Goal: Task Accomplishment & Management: Use online tool/utility

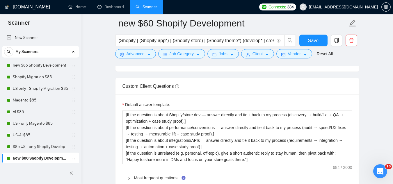
scroll to position [873, 0]
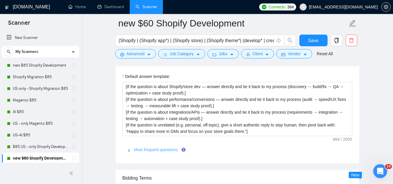
click at [142, 148] on link "Most frequent questions:" at bounding box center [156, 150] width 45 height 5
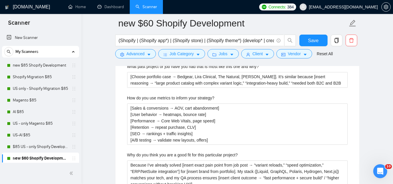
scroll to position [1339, 0]
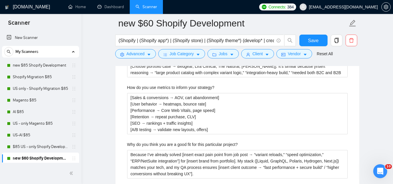
click at [162, 84] on label "How do you use metrics to inform your strategy?" at bounding box center [170, 87] width 87 height 6
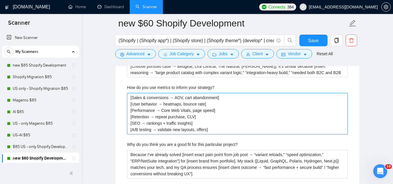
click at [162, 93] on strategy\? "[Sales & conversions → AOV, cart abandonment] [User behavior → heatmaps, bounce…" at bounding box center [237, 113] width 221 height 41
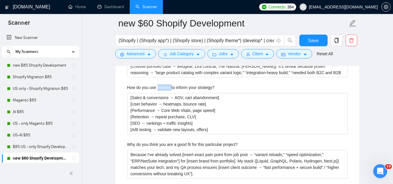
click at [162, 84] on label "How do you use metrics to inform your strategy?" at bounding box center [170, 87] width 87 height 6
click at [162, 93] on strategy\? "[Sales & conversions → AOV, cart abandonment] [User behavior → heatmaps, bounce…" at bounding box center [237, 113] width 221 height 41
click at [162, 84] on label "How do you use metrics to inform your strategy?" at bounding box center [170, 87] width 87 height 6
click at [162, 93] on strategy\? "[Sales & conversions → AOV, cart abandonment] [User behavior → heatmaps, bounce…" at bounding box center [237, 113] width 221 height 41
copy label "How do you use metrics to inform your strategy?"
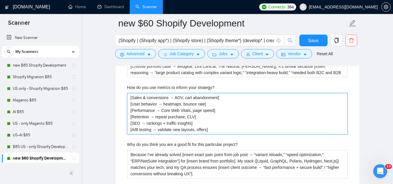
drag, startPoint x: 131, startPoint y: 88, endPoint x: 221, endPoint y: 119, distance: 95.5
click at [221, 119] on strategy\? "[Sales & conversions → AOV, cart abandonment] [User behavior → heatmaps, bounce…" at bounding box center [237, 113] width 221 height 41
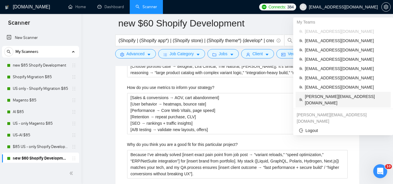
click at [323, 98] on span "[PERSON_NAME][EMAIL_ADDRESS][DOMAIN_NAME]" at bounding box center [346, 99] width 82 height 13
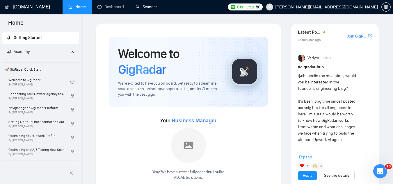
drag, startPoint x: 156, startPoint y: 8, endPoint x: 99, endPoint y: 46, distance: 68.3
click at [156, 8] on link "Scanner" at bounding box center [147, 6] width 22 height 5
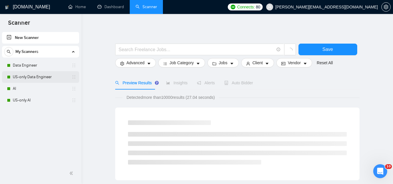
click at [47, 77] on link "US-only Data Engineer" at bounding box center [40, 77] width 55 height 12
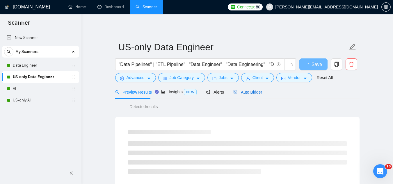
click at [251, 90] on span "Auto Bidder" at bounding box center [247, 92] width 29 height 5
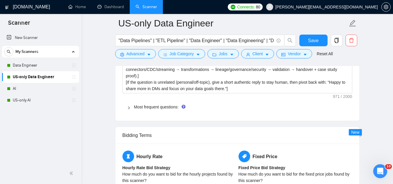
scroll to position [931, 0]
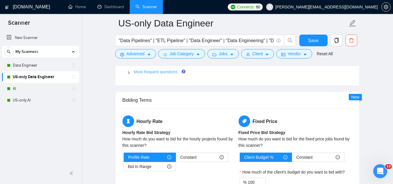
click at [157, 72] on link "Most frequent questions:" at bounding box center [156, 72] width 45 height 5
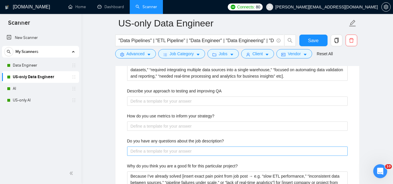
scroll to position [1193, 0]
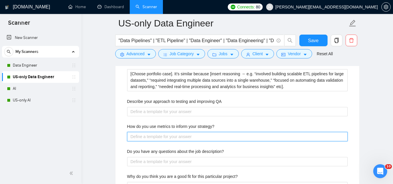
click at [182, 135] on strategy\? "How do you use metrics to inform your strategy?" at bounding box center [237, 136] width 221 height 9
paste strategy\? "[Data Quality → missing values, duplication rate, schema drift] [Pipeline Perfo…"
type strategy\? "[Data Quality → missing values, duplication rate, schema drift] [Pipeline Perfo…"
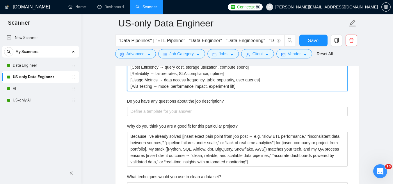
scroll to position [1281, 0]
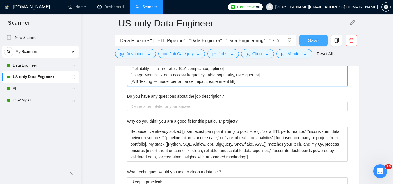
type strategy\? "[Data Quality → missing values, duplication rate, schema drift] [Pipeline Perfo…"
click at [319, 42] on button "Save" at bounding box center [314, 41] width 28 height 12
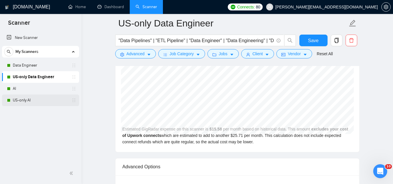
click at [42, 101] on link "US-only AI" at bounding box center [40, 101] width 55 height 12
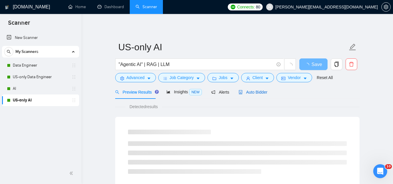
click at [253, 91] on span "Auto Bidder" at bounding box center [253, 92] width 29 height 5
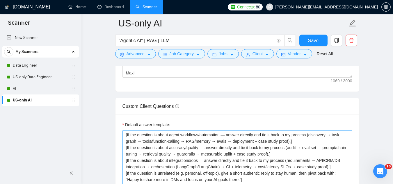
scroll to position [873, 0]
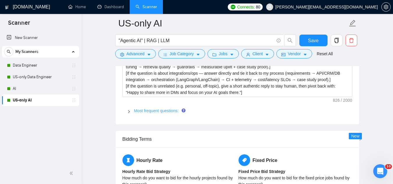
click at [144, 111] on link "Most frequent questions:" at bounding box center [156, 111] width 45 height 5
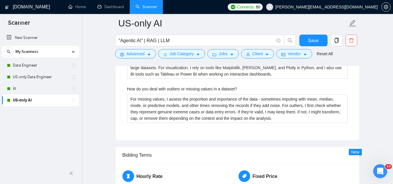
scroll to position [1484, 0]
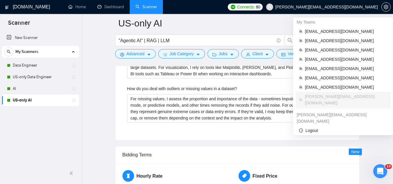
click at [343, 4] on span "[PERSON_NAME][EMAIL_ADDRESS][DOMAIN_NAME]" at bounding box center [322, 7] width 119 height 19
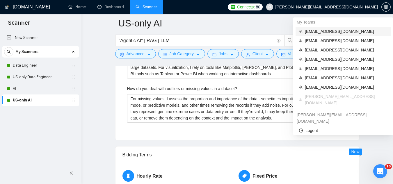
drag, startPoint x: 320, startPoint y: 32, endPoint x: 197, endPoint y: 14, distance: 124.2
click at [320, 32] on span "[EMAIL_ADDRESS][DOMAIN_NAME]" at bounding box center [346, 31] width 82 height 6
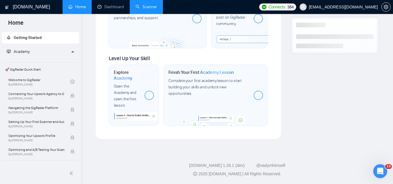
scroll to position [351, 0]
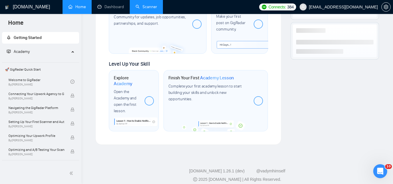
click at [156, 9] on link "Scanner" at bounding box center [147, 6] width 22 height 5
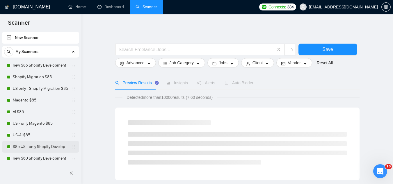
scroll to position [29, 0]
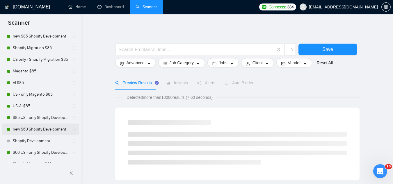
click at [39, 127] on link "new $60 Shopify Development" at bounding box center [40, 130] width 55 height 12
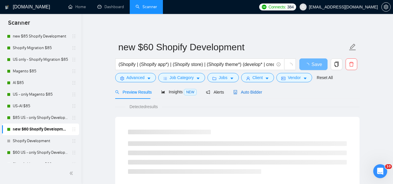
click at [243, 95] on div "Auto Bidder" at bounding box center [247, 92] width 29 height 6
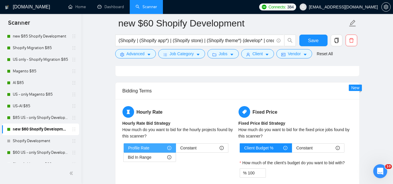
scroll to position [902, 0]
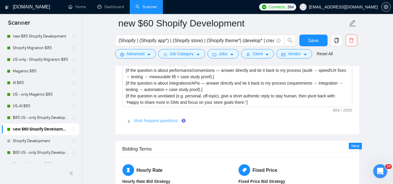
click at [159, 118] on link "Most frequent questions:" at bounding box center [156, 120] width 45 height 5
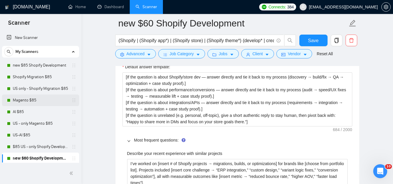
scroll to position [844, 0]
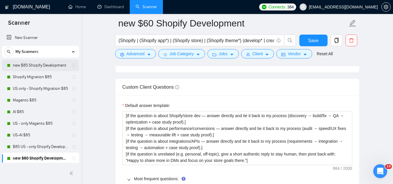
click at [47, 67] on link "new $85 Shopify Development" at bounding box center [40, 66] width 55 height 12
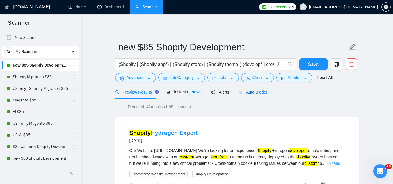
click at [249, 94] on span "Auto Bidder" at bounding box center [253, 92] width 29 height 5
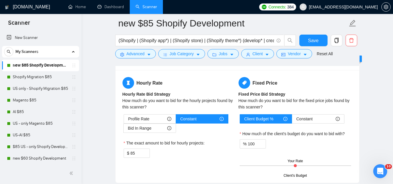
scroll to position [931, 0]
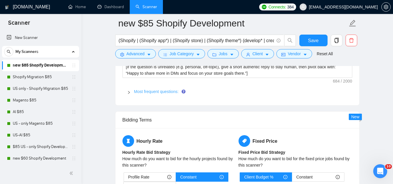
click at [156, 89] on link "Most frequent questions:" at bounding box center [156, 91] width 45 height 5
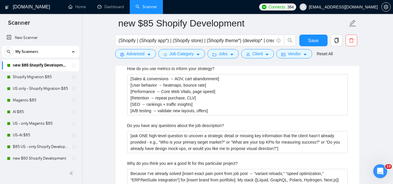
scroll to position [1223, 0]
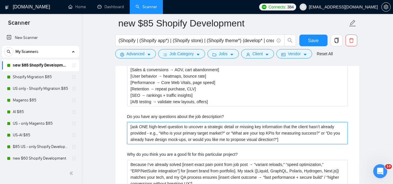
click at [143, 122] on description\? "[ask ONE high‐level question to uncover a strategic detail or missing key infor…" at bounding box center [237, 133] width 221 height 22
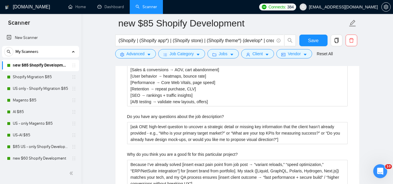
click at [354, 11] on span "[EMAIL_ADDRESS][DOMAIN_NAME]" at bounding box center [338, 7] width 85 height 19
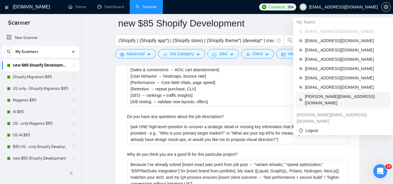
drag, startPoint x: 325, startPoint y: 95, endPoint x: 321, endPoint y: 94, distance: 3.5
click at [324, 95] on span "[PERSON_NAME][EMAIL_ADDRESS][DOMAIN_NAME]" at bounding box center [346, 99] width 82 height 13
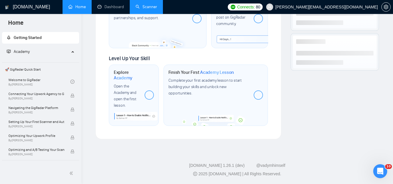
scroll to position [334, 0]
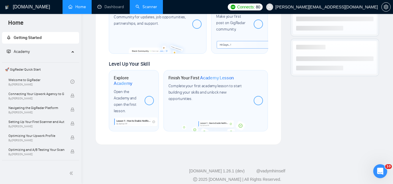
click at [152, 7] on link "Scanner" at bounding box center [147, 6] width 22 height 5
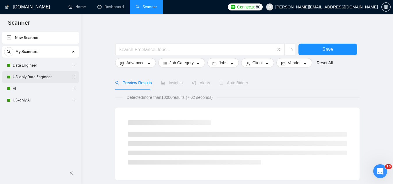
click at [49, 78] on link "US-only Data Engineer" at bounding box center [40, 77] width 55 height 12
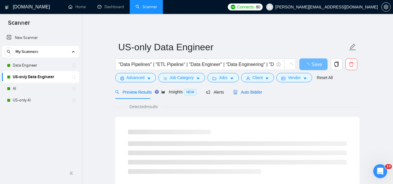
click at [245, 91] on span "Auto Bidder" at bounding box center [247, 92] width 29 height 5
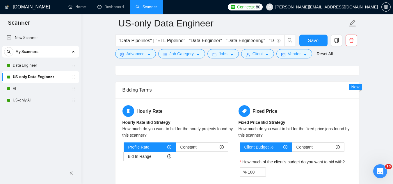
scroll to position [931, 0]
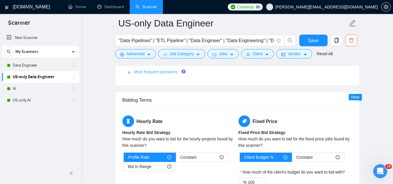
click at [159, 72] on link "Most frequent questions:" at bounding box center [156, 72] width 45 height 5
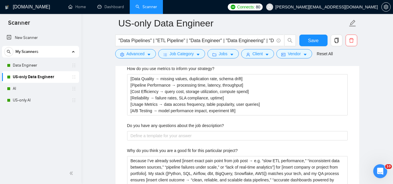
scroll to position [1252, 0]
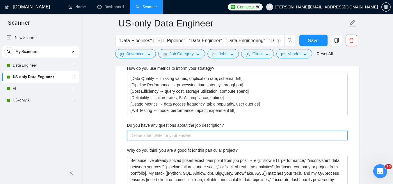
click at [157, 134] on description\? "Do you have any questions about the job description?" at bounding box center [237, 135] width 221 height 9
paste description\? "[ask ONE strategic question focused on data architecture and business goals — e…"
type description\? "[ask ONE strategic question focused on data architecture and business goals — e…"
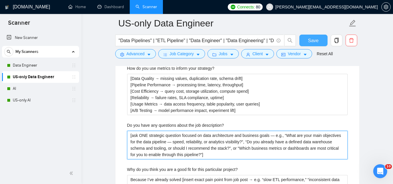
type description\? "[ask ONE strategic question focused on data architecture and business goals — e…"
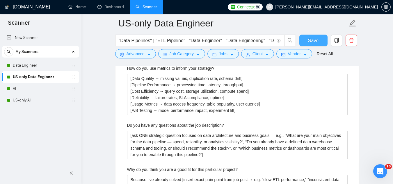
click at [314, 40] on span "Save" at bounding box center [313, 40] width 10 height 7
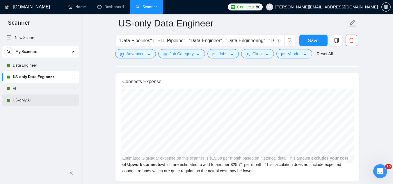
click at [53, 99] on link "US-only AI" at bounding box center [40, 101] width 55 height 12
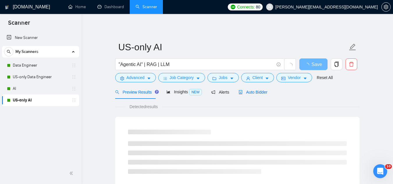
click at [254, 91] on span "Auto Bidder" at bounding box center [253, 92] width 29 height 5
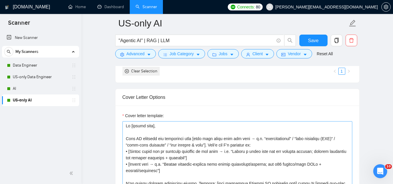
scroll to position [6, 0]
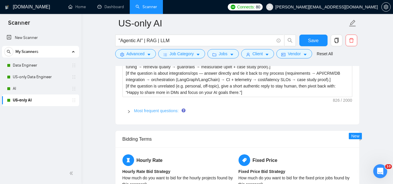
click at [156, 111] on link "Most frequent questions:" at bounding box center [156, 111] width 45 height 5
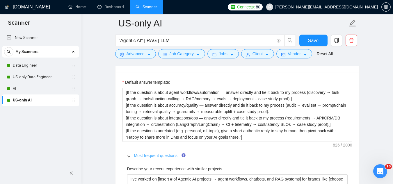
scroll to position [815, 0]
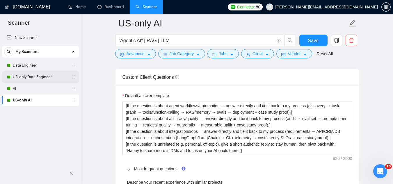
click at [49, 79] on link "US-only Data Engineer" at bounding box center [40, 77] width 55 height 12
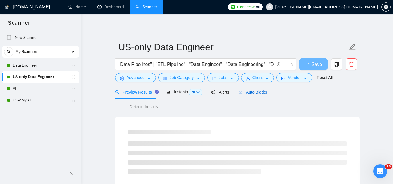
click at [248, 95] on div "Auto Bidder" at bounding box center [253, 92] width 29 height 6
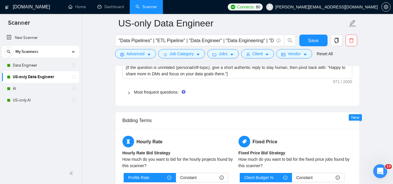
scroll to position [902, 0]
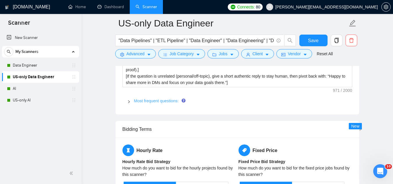
click at [155, 99] on link "Most frequent questions:" at bounding box center [156, 101] width 45 height 5
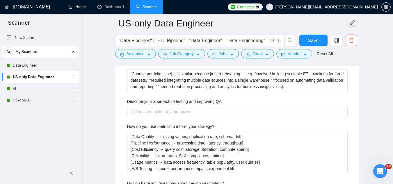
scroll to position [1164, 0]
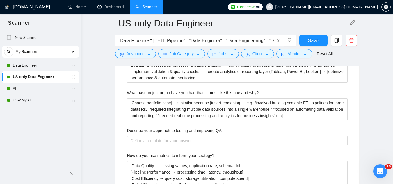
click at [170, 128] on label "Describe your approach to testing and improving QA" at bounding box center [174, 130] width 95 height 6
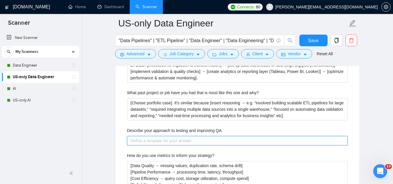
click at [170, 136] on QA "Describe your approach to testing and improving QA" at bounding box center [237, 140] width 221 height 9
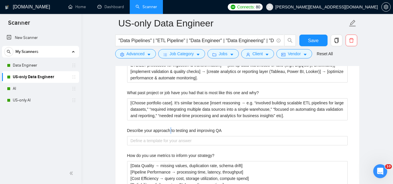
click at [170, 128] on label "Describe your approach to testing and improving QA" at bounding box center [174, 130] width 95 height 6
click at [170, 136] on QA "Describe your approach to testing and improving QA" at bounding box center [237, 140] width 221 height 9
click at [170, 128] on label "Describe your approach to testing and improving QA" at bounding box center [174, 130] width 95 height 6
click at [170, 136] on QA "Describe your approach to testing and improving QA" at bounding box center [237, 140] width 221 height 9
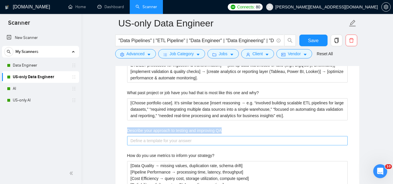
copy label "Describe your approach to testing and improving QA"
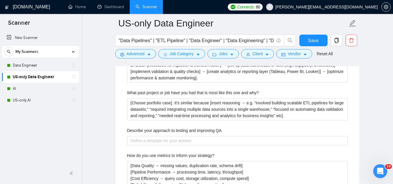
click at [340, 10] on span "[PERSON_NAME][EMAIL_ADDRESS][DOMAIN_NAME]" at bounding box center [322, 7] width 119 height 19
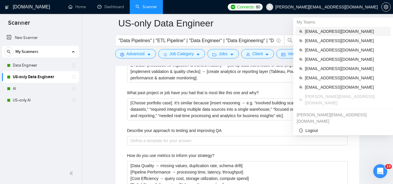
click at [321, 33] on span "[EMAIL_ADDRESS][DOMAIN_NAME]" at bounding box center [346, 31] width 82 height 6
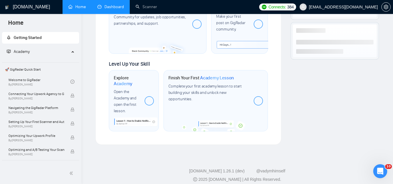
click at [112, 4] on link "Dashboard" at bounding box center [111, 6] width 26 height 5
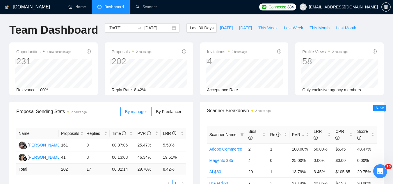
click at [258, 28] on span "This Week" at bounding box center [267, 28] width 19 height 6
type input "[DATE]"
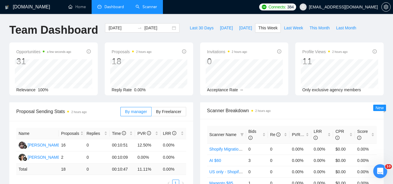
click at [145, 4] on link "Scanner" at bounding box center [147, 6] width 22 height 5
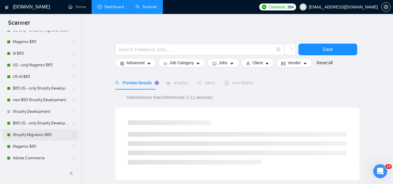
scroll to position [58, 0]
click at [49, 102] on link "new $60 Shopify Development" at bounding box center [40, 101] width 55 height 12
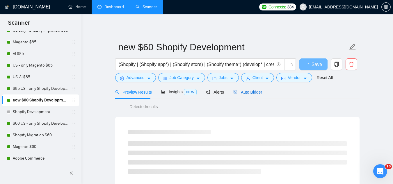
click at [241, 90] on span "Auto Bidder" at bounding box center [247, 92] width 29 height 5
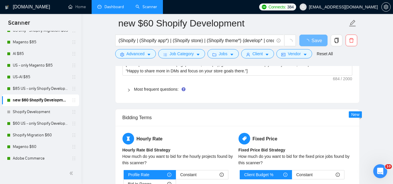
scroll to position [873, 0]
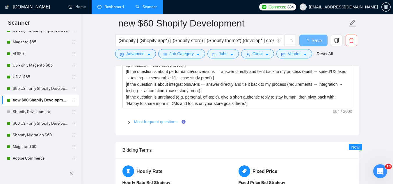
click at [162, 122] on div "Default answer template: [If the question is about Shopify/store dev — answer d…" at bounding box center [238, 86] width 244 height 97
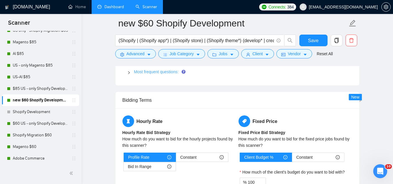
scroll to position [902, 0]
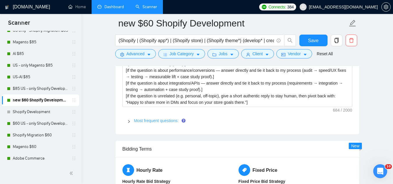
click at [152, 118] on link "Most frequent questions:" at bounding box center [156, 120] width 45 height 5
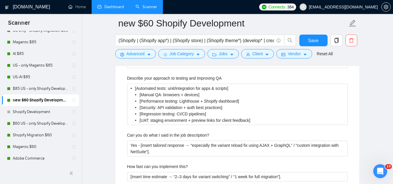
scroll to position [1048, 0]
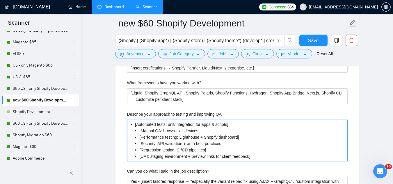
drag, startPoint x: 136, startPoint y: 114, endPoint x: 258, endPoint y: 147, distance: 126.2
click at [258, 147] on QA "• [Automated tests: unit/integration for apps & scripts] • [Manual QA: browsers…" at bounding box center [237, 140] width 221 height 41
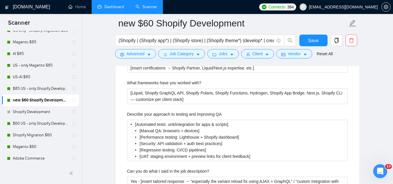
click at [358, 4] on span "[EMAIL_ADDRESS][DOMAIN_NAME]" at bounding box center [338, 7] width 85 height 19
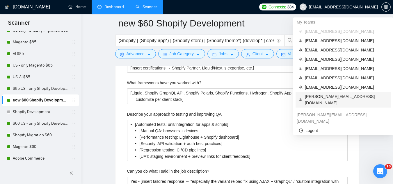
click at [333, 94] on span "[PERSON_NAME][EMAIL_ADDRESS][DOMAIN_NAME]" at bounding box center [346, 99] width 82 height 13
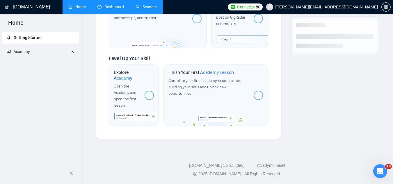
scroll to position [351, 0]
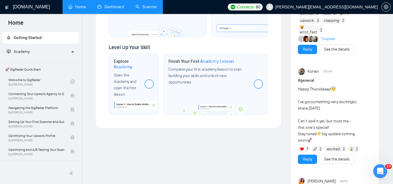
click at [119, 8] on link "Dashboard" at bounding box center [111, 6] width 26 height 5
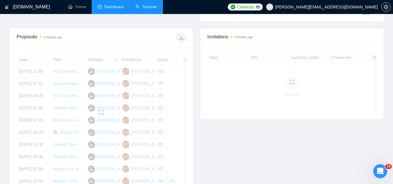
scroll to position [175, 0]
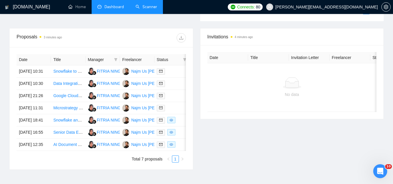
click at [151, 6] on link "Scanner" at bounding box center [147, 6] width 22 height 5
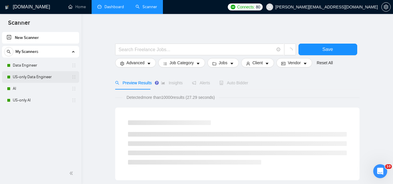
click at [45, 75] on link "US-only Data Engineer" at bounding box center [40, 77] width 55 height 12
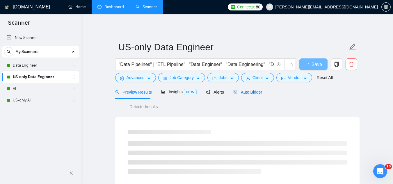
click at [245, 90] on span "Auto Bidder" at bounding box center [247, 92] width 29 height 5
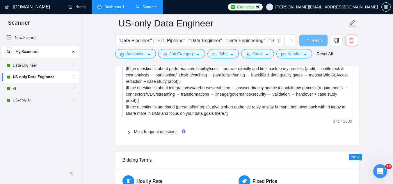
scroll to position [844, 0]
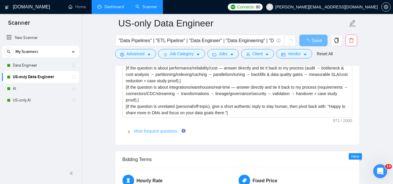
click at [147, 131] on link "Most frequent questions:" at bounding box center [156, 131] width 45 height 5
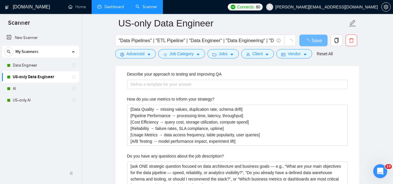
scroll to position [1193, 0]
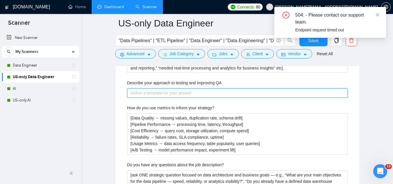
click at [168, 94] on QA "Describe your approach to testing and improving QA" at bounding box center [237, 92] width 221 height 9
paste QA "• [Data validation: schema checks, null/mismatch detection, referential integri…"
type QA "• [Data validation: schema checks, null/mismatch detection, referential integri…"
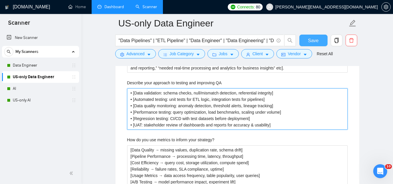
type QA "• [Data validation: schema checks, null/mismatch detection, referential integri…"
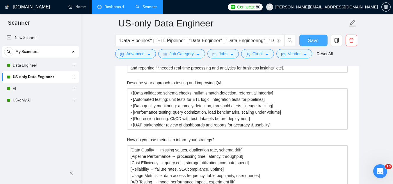
click at [310, 43] on span "Save" at bounding box center [313, 40] width 10 height 7
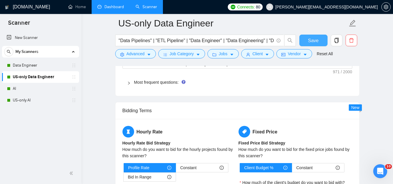
scroll to position [815, 0]
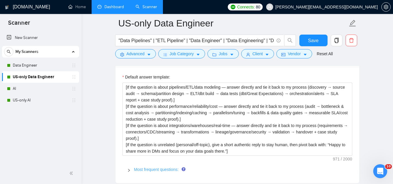
click at [171, 169] on link "Most frequent questions:" at bounding box center [156, 169] width 45 height 5
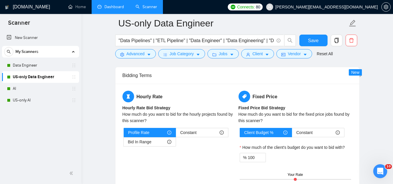
scroll to position [1688, 0]
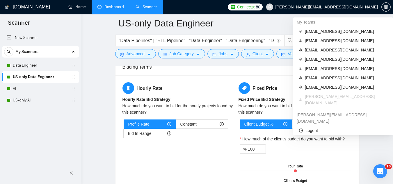
click at [340, 11] on span "[PERSON_NAME][EMAIL_ADDRESS][DOMAIN_NAME]" at bounding box center [322, 7] width 119 height 19
click at [336, 29] on span "[EMAIL_ADDRESS][DOMAIN_NAME]" at bounding box center [346, 31] width 82 height 6
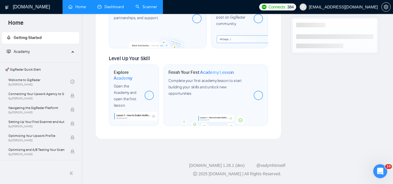
scroll to position [351, 0]
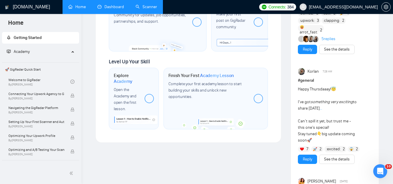
click at [141, 6] on link "Scanner" at bounding box center [147, 6] width 22 height 5
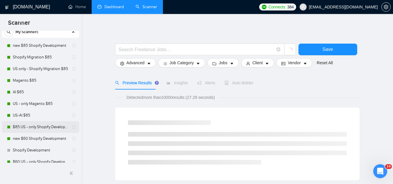
scroll to position [29, 0]
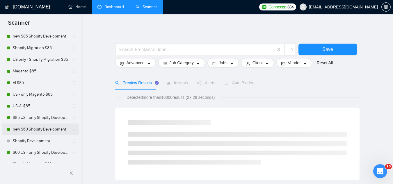
click at [44, 125] on link "new $60 Shopify Development" at bounding box center [40, 130] width 55 height 12
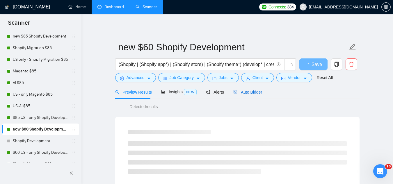
click at [240, 92] on span "Auto Bidder" at bounding box center [247, 92] width 29 height 5
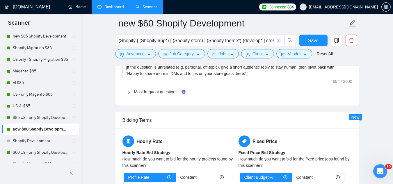
scroll to position [931, 0]
click at [163, 89] on link "Most frequent questions:" at bounding box center [156, 91] width 45 height 5
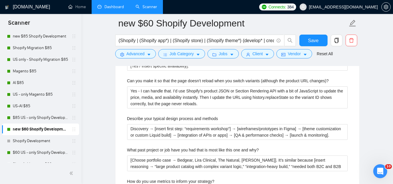
scroll to position [1252, 0]
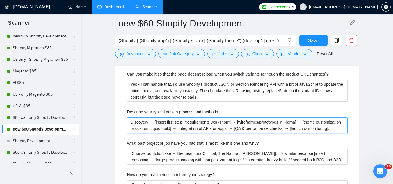
click at [164, 118] on methods "Discovery → [insert first step: “requirements workshop”] → [wireframes/prototyp…" at bounding box center [237, 126] width 221 height 16
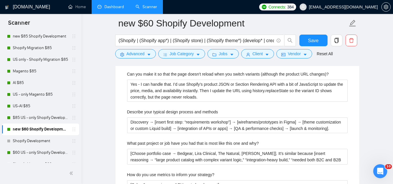
click at [152, 109] on label "Describe your typical design process and methods" at bounding box center [172, 112] width 91 height 6
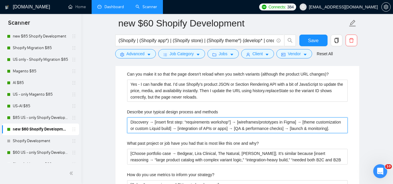
click at [152, 118] on methods "Discovery → [insert first step: “requirements workshop”] → [wireframes/prototyp…" at bounding box center [237, 126] width 221 height 16
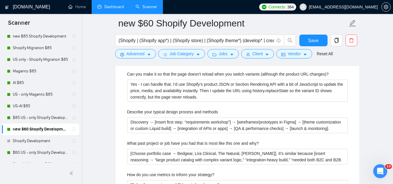
click at [152, 109] on label "Describe your typical design process and methods" at bounding box center [172, 112] width 91 height 6
click at [152, 118] on methods "Discovery → [insert first step: “requirements workshop”] → [wireframes/prototyp…" at bounding box center [237, 126] width 221 height 16
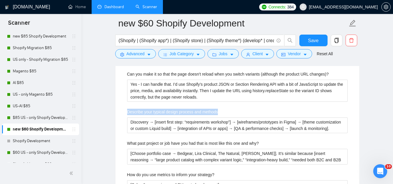
click at [152, 109] on label "Describe your typical design process and methods" at bounding box center [172, 112] width 91 height 6
click at [152, 118] on methods "Discovery → [insert first step: “requirements workshop”] → [wireframes/prototyp…" at bounding box center [237, 126] width 221 height 16
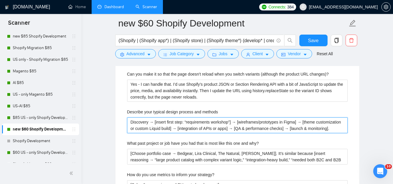
click at [160, 118] on methods "Discovery → [insert first step: “requirements workshop”] → [wireframes/prototyp…" at bounding box center [237, 126] width 221 height 16
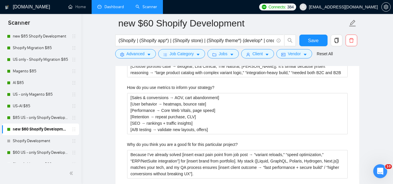
scroll to position [1368, 0]
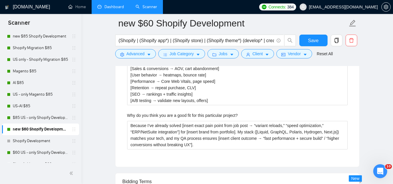
click at [195, 112] on label "Why do you think you are a good fit for this particular project?" at bounding box center [182, 115] width 111 height 6
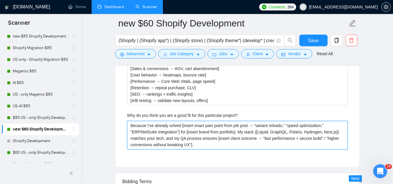
click at [195, 121] on project\? "Because I’ve already solved [insert exact pain point from job post → “variant r…" at bounding box center [237, 135] width 221 height 29
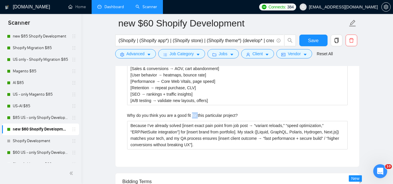
click at [195, 112] on label "Why do you think you are a good fit for this particular project?" at bounding box center [182, 115] width 111 height 6
click at [195, 121] on project\? "Because I’ve already solved [insert exact pain point from job post → “variant r…" at bounding box center [237, 135] width 221 height 29
click at [195, 112] on label "Why do you think you are a good fit for this particular project?" at bounding box center [182, 115] width 111 height 6
click at [195, 121] on project\? "Because I’ve already solved [insert exact pain point from job post → “variant r…" at bounding box center [237, 135] width 221 height 29
copy label "Why do you think you are a good fit for this particular project?"
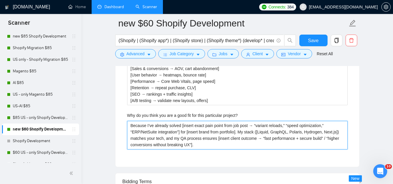
click at [146, 121] on project\? "Because I’ve already solved [insert exact pain point from job post → “variant r…" at bounding box center [237, 135] width 221 height 29
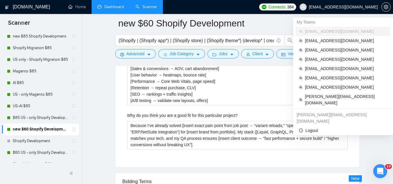
click at [356, 7] on span "[EMAIL_ADDRESS][DOMAIN_NAME]" at bounding box center [343, 7] width 69 height 0
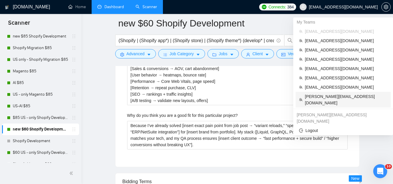
click at [329, 98] on span "[PERSON_NAME][EMAIL_ADDRESS][DOMAIN_NAME]" at bounding box center [346, 99] width 82 height 13
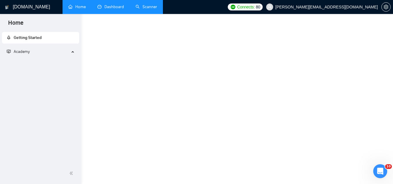
scroll to position [351, 0]
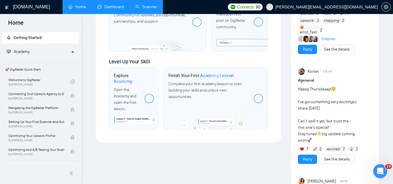
click at [157, 6] on link "Scanner" at bounding box center [147, 6] width 22 height 5
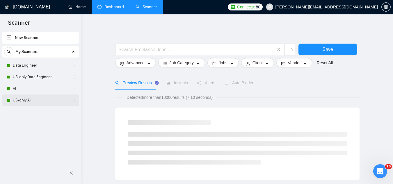
click at [29, 98] on link "US-only AI" at bounding box center [40, 101] width 55 height 12
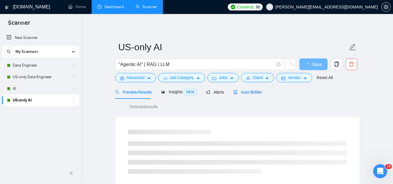
click at [253, 92] on span "Auto Bidder" at bounding box center [247, 92] width 29 height 5
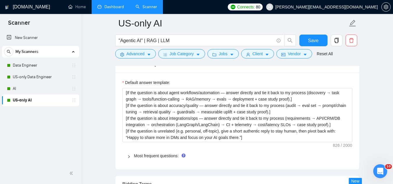
scroll to position [902, 0]
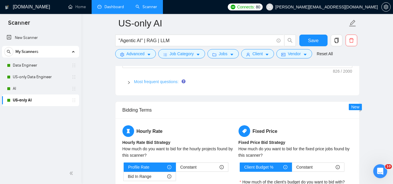
click at [148, 82] on link "Most frequent questions:" at bounding box center [156, 81] width 45 height 5
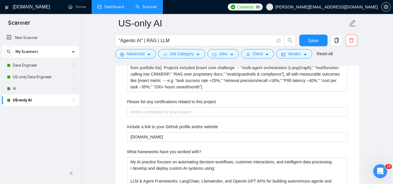
scroll to position [961, 0]
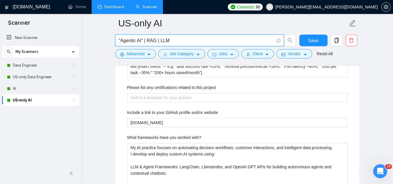
drag, startPoint x: 141, startPoint y: 40, endPoint x: 119, endPoint y: 41, distance: 22.2
click at [119, 41] on input ""Agentic AI" | RAG | LLM" at bounding box center [196, 40] width 155 height 7
drag, startPoint x: 120, startPoint y: 41, endPoint x: 141, endPoint y: 39, distance: 21.4
click at [141, 39] on input ""Agentic AI" | RAG | LLM" at bounding box center [196, 40] width 155 height 7
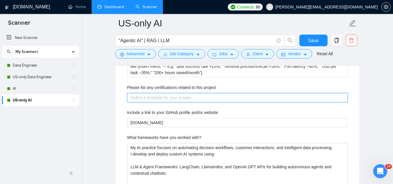
click at [173, 96] on project "Please list any certifications related to this project" at bounding box center [237, 97] width 221 height 9
paste project "“My background includes extensive hands-on work with LLMs, prompt design, and a…"
type project "“My background includes extensive hands-on work with LLMs, prompt design, and a…"
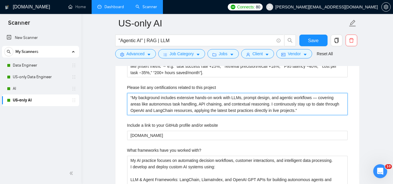
click at [132, 99] on project "“My background includes extensive hands-on work with LLMs, prompt design, and a…" at bounding box center [237, 104] width 221 height 22
type project "My background includes extensive hands-on work with LLMs, prompt design, and ag…"
click at [296, 111] on project "My background includes extensive hands-on work with LLMs, prompt design, and ag…" at bounding box center [237, 104] width 221 height 22
type project "My background includes extensive hands-on work with LLMs, prompt design, and ag…"
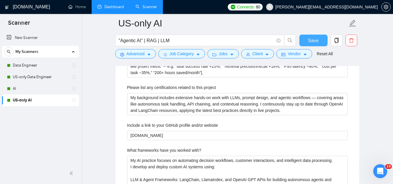
click at [315, 39] on span "Save" at bounding box center [313, 40] width 10 height 7
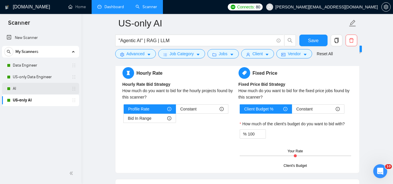
click at [27, 84] on link "AI" at bounding box center [40, 89] width 55 height 12
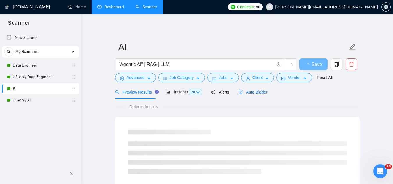
click at [260, 93] on span "Auto Bidder" at bounding box center [253, 92] width 29 height 5
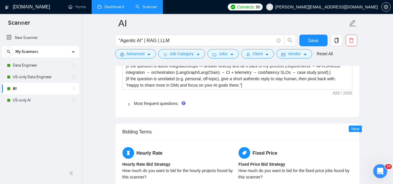
scroll to position [873, 0]
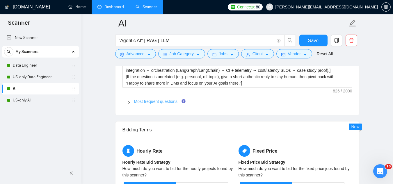
click at [162, 101] on link "Most frequent questions:" at bounding box center [156, 101] width 45 height 5
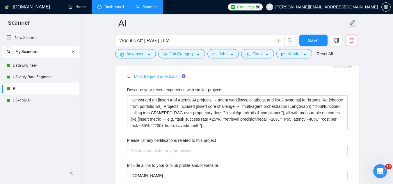
scroll to position [931, 0]
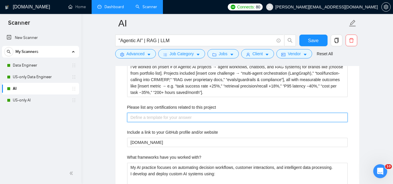
click at [162, 115] on project "Please list any certifications related to this project" at bounding box center [237, 117] width 221 height 9
paste project "“My background includes extensive hands-on work with LLMs, prompt design, and a…"
type project "“My background includes extensive hands-on work with LLMs, prompt design, and a…"
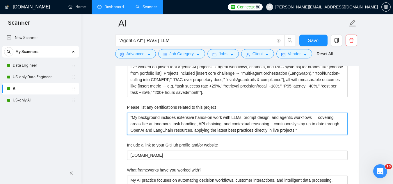
drag, startPoint x: 131, startPoint y: 117, endPoint x: 148, endPoint y: 102, distance: 22.7
click at [131, 116] on project "“My background includes extensive hands-on work with LLMs, prompt design, and a…" at bounding box center [237, 124] width 221 height 22
type project "My background includes extensive hands-on work with LLMs, prompt design, and ag…"
click at [287, 129] on project "My background includes extensive hands-on work with LLMs, prompt design, and ag…" at bounding box center [237, 124] width 221 height 22
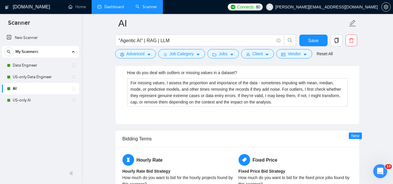
scroll to position [1514, 0]
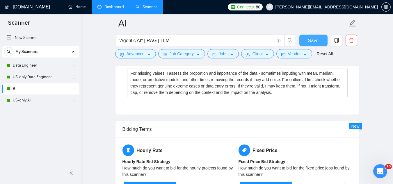
type project "My background includes extensive hands-on work with LLMs, prompt design, and ag…"
click at [309, 43] on span "Save" at bounding box center [313, 40] width 10 height 7
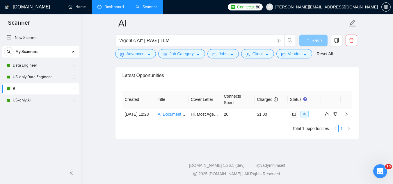
scroll to position [1457, 0]
click at [186, 118] on td "AI Document Automation Project Manager (Contract)" at bounding box center [171, 115] width 33 height 12
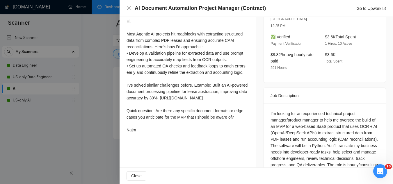
scroll to position [175, 0]
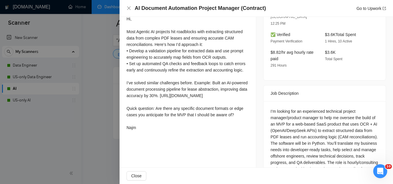
click at [95, 119] on div at bounding box center [196, 92] width 393 height 184
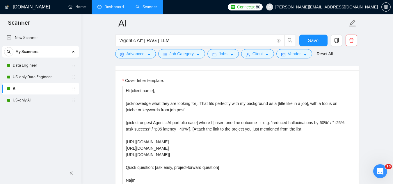
scroll to position [640, 0]
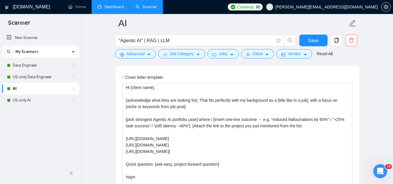
click at [116, 9] on link "Dashboard" at bounding box center [111, 6] width 26 height 5
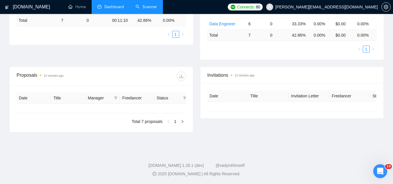
type input "[DATE]"
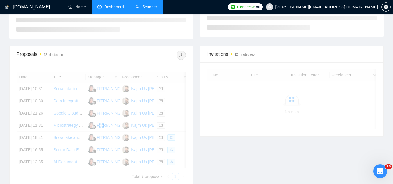
scroll to position [141, 0]
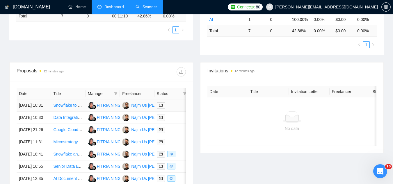
click at [72, 112] on td "Snowflake to Power BI Report Adaptation" at bounding box center [68, 106] width 34 height 12
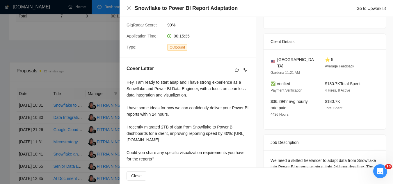
scroll to position [141, 0]
